Goal: Task Accomplishment & Management: Manage account settings

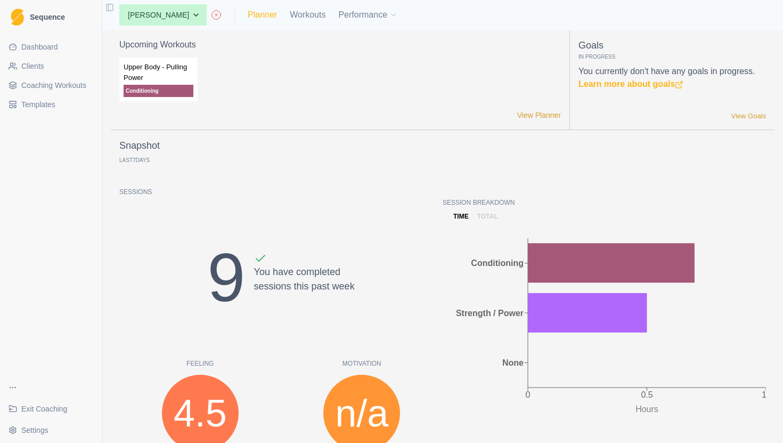
click at [264, 17] on link "Planner" at bounding box center [262, 15] width 29 height 13
select select "month"
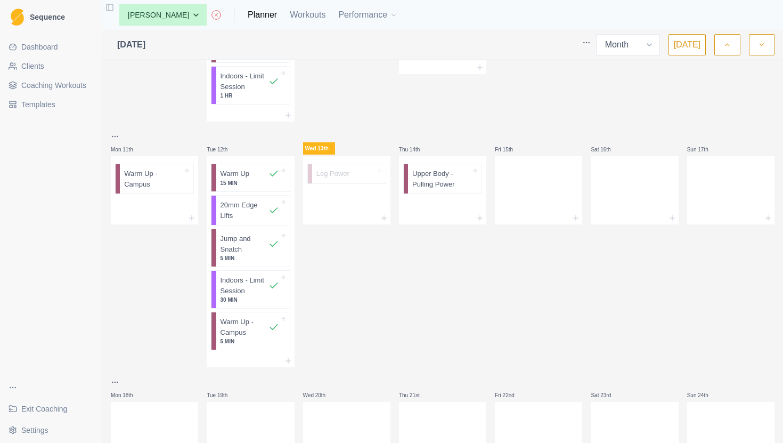
scroll to position [419, 0]
click at [263, 291] on p "Indoors - Limit Session" at bounding box center [245, 284] width 48 height 21
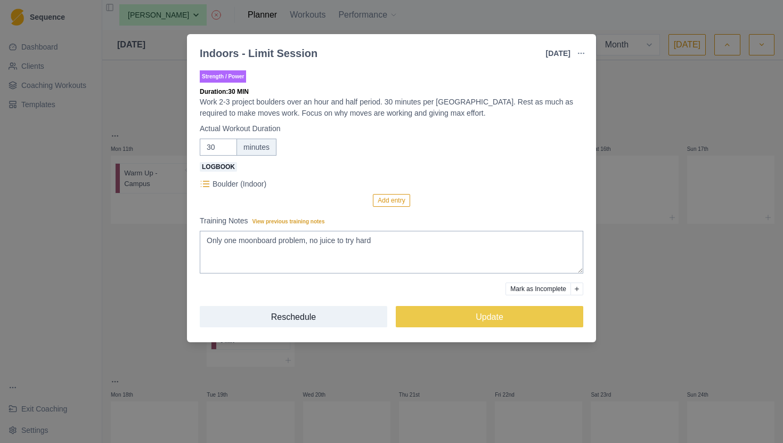
click at [160, 333] on div "Indoors - Limit Session 12 Aug 2025 Link To Goal View Workout Metrics Edit Orig…" at bounding box center [391, 221] width 783 height 443
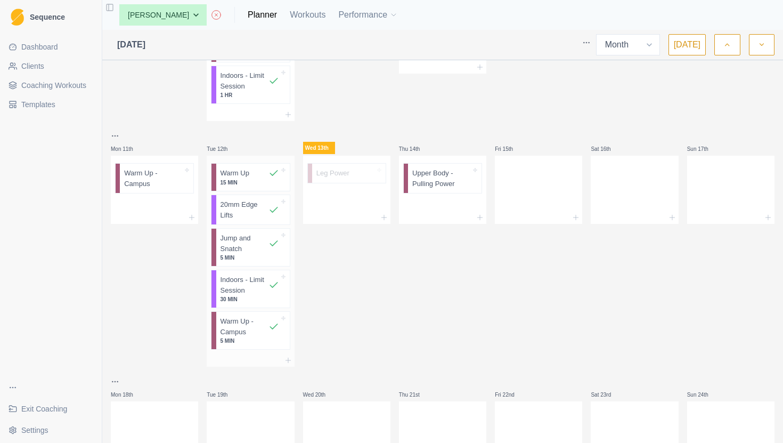
click at [254, 328] on p "Warm Up - Campus" at bounding box center [245, 326] width 48 height 21
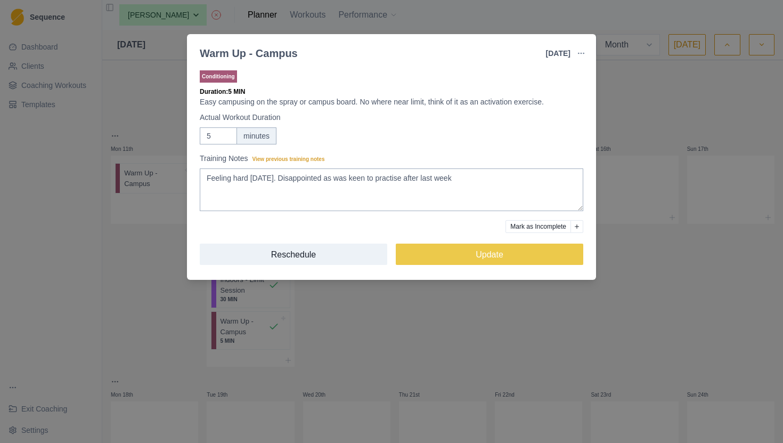
click at [162, 321] on div "Warm Up - Campus 12 Aug 2025 Link To Goal View Workout Metrics Edit Original Wo…" at bounding box center [391, 221] width 783 height 443
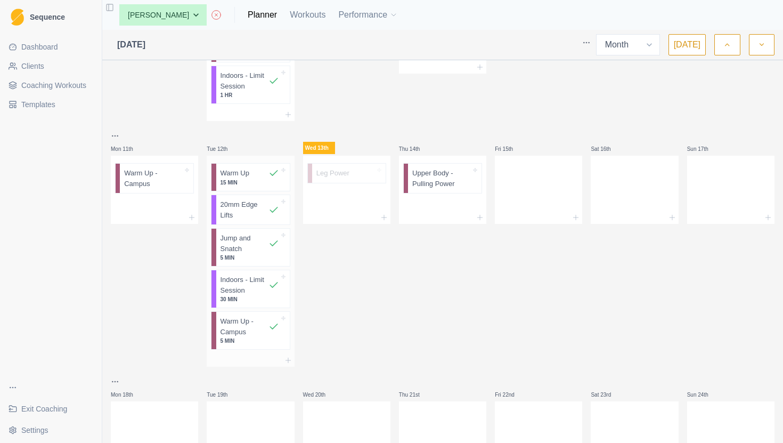
click at [223, 253] on p "Jump and Snatch" at bounding box center [245, 243] width 48 height 21
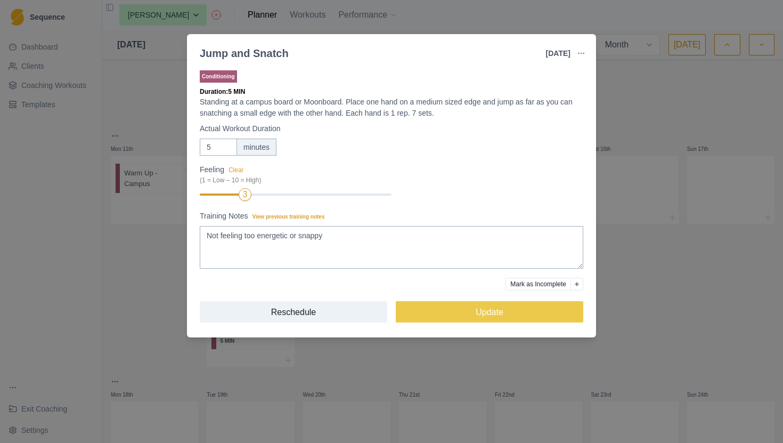
click at [170, 266] on div "Jump and Snatch 12 Aug 2025 Link To Goal View Workout Metrics Edit Original Wor…" at bounding box center [391, 221] width 783 height 443
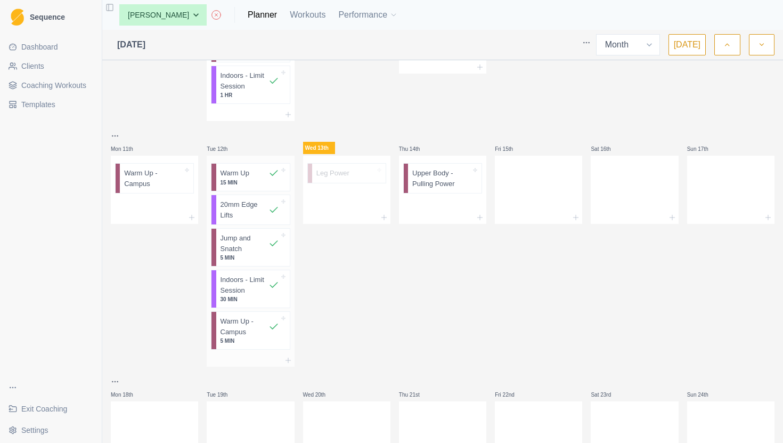
click at [258, 187] on div "Warm Up 15 MIN" at bounding box center [253, 177] width 74 height 27
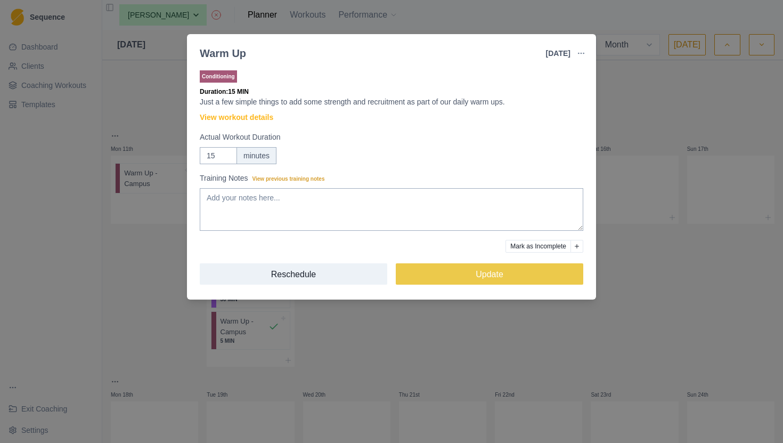
click at [151, 291] on div "Warm Up 12 Aug 2025 Link To Goal View Workout Metrics Edit Original Workout Res…" at bounding box center [391, 221] width 783 height 443
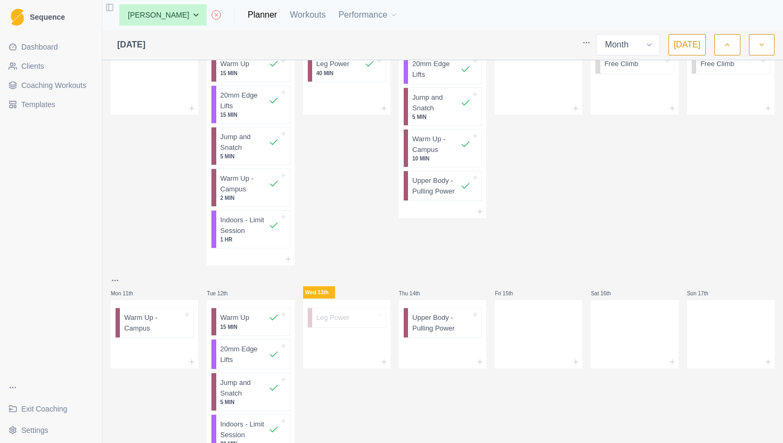
scroll to position [0, 0]
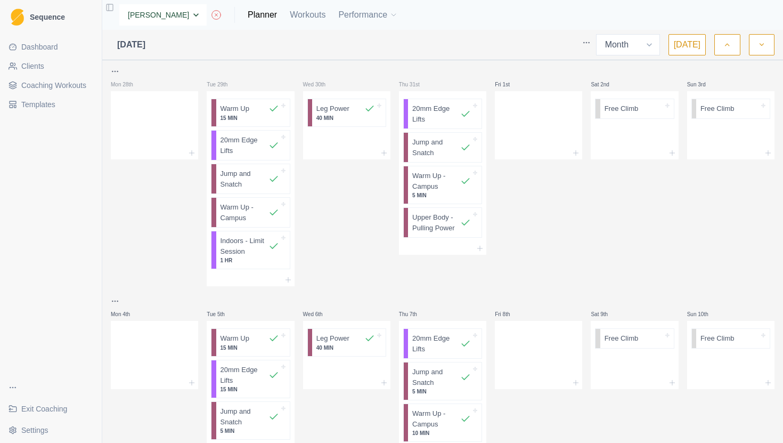
click at [188, 17] on select "None Hayley McCormack Joanne Heng" at bounding box center [162, 14] width 87 height 21
click at [190, 21] on select "None Hayley McCormack Joanne Heng" at bounding box center [162, 14] width 87 height 21
select select "54b20d0f-f5c0-4dce-a4b3-40d657dda28f"
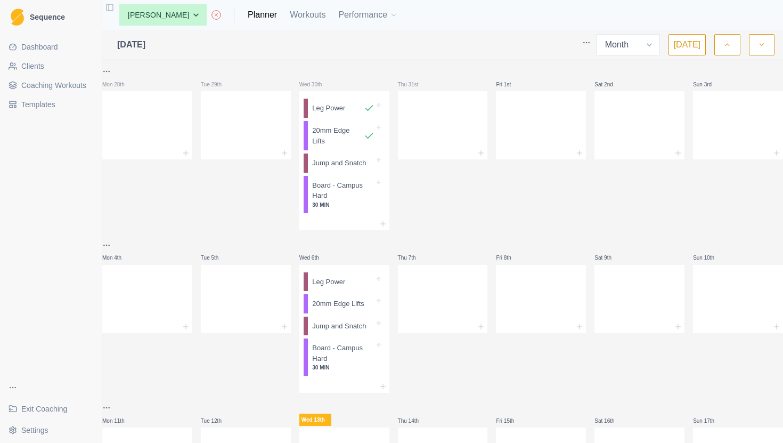
select select "month"
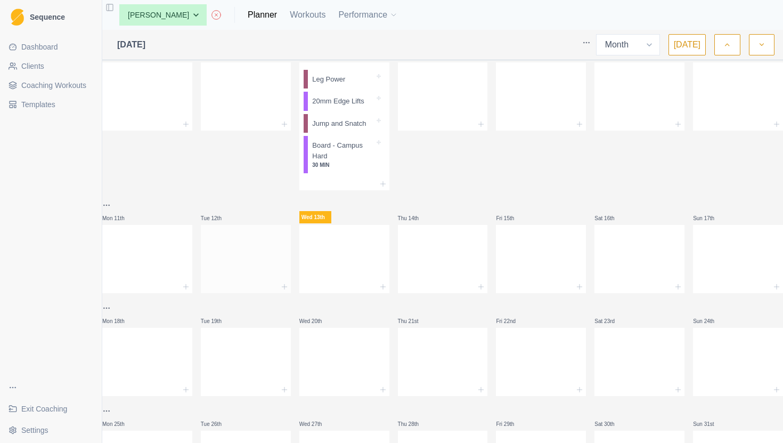
scroll to position [163, 0]
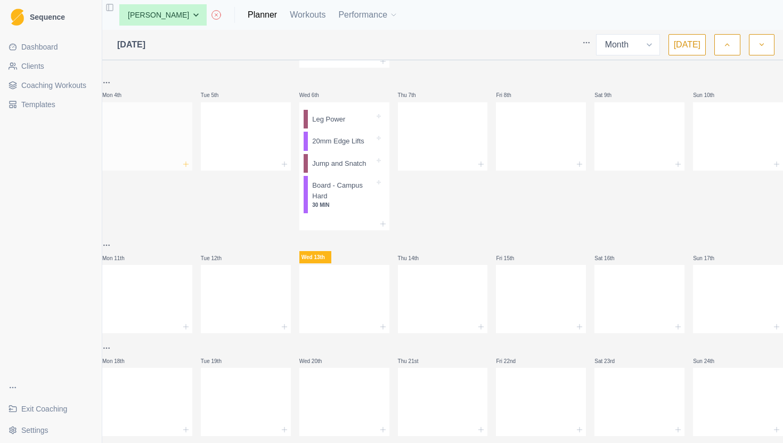
click at [190, 167] on icon at bounding box center [186, 164] width 9 height 9
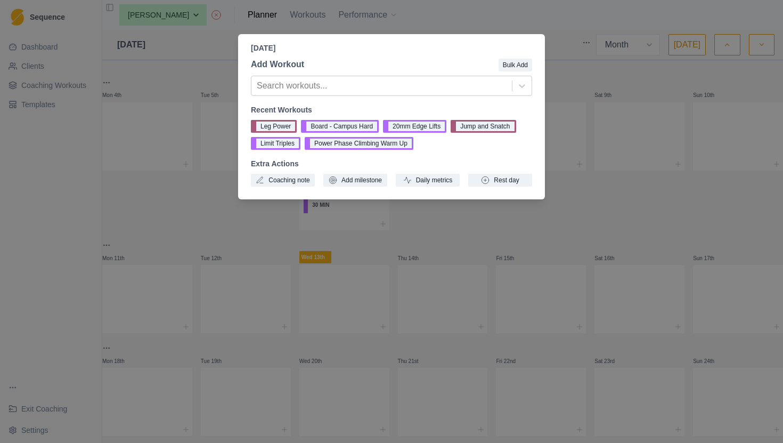
click at [591, 175] on div "[DATE] Add Workout Bulk Add Search workouts... Recent Workouts Leg Power Board …" at bounding box center [391, 221] width 783 height 443
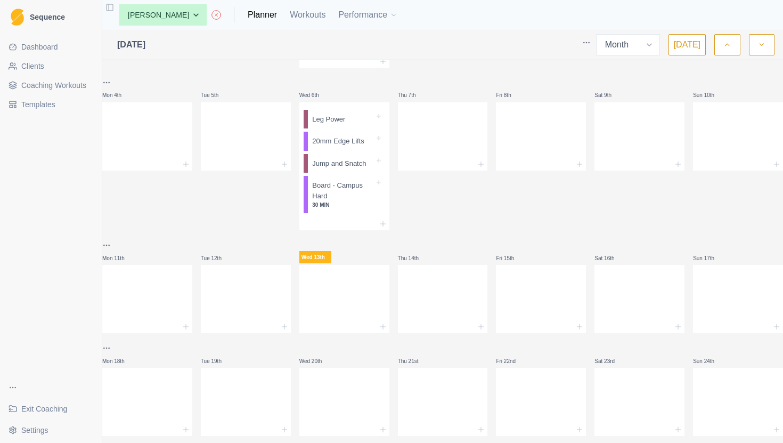
click at [112, 86] on html "Sequence Dashboard Clients Coaching Workouts Templates Exit Coaching Settings T…" at bounding box center [391, 221] width 783 height 443
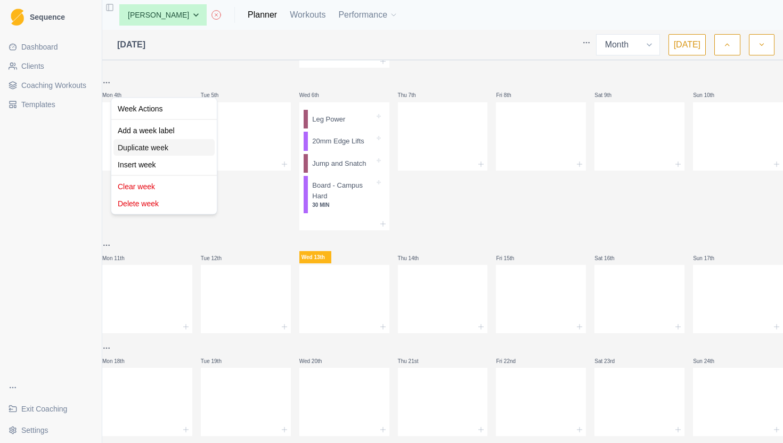
click at [168, 151] on div "Duplicate week" at bounding box center [163, 147] width 101 height 17
